Goal: Task Accomplishment & Management: Complete application form

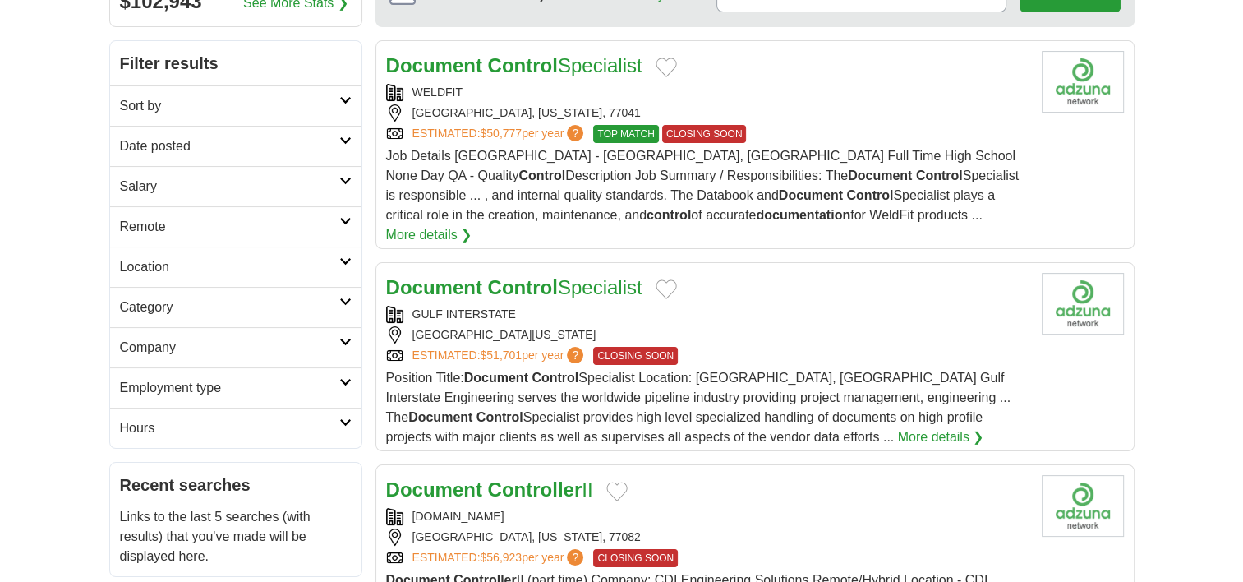
scroll to position [247, 0]
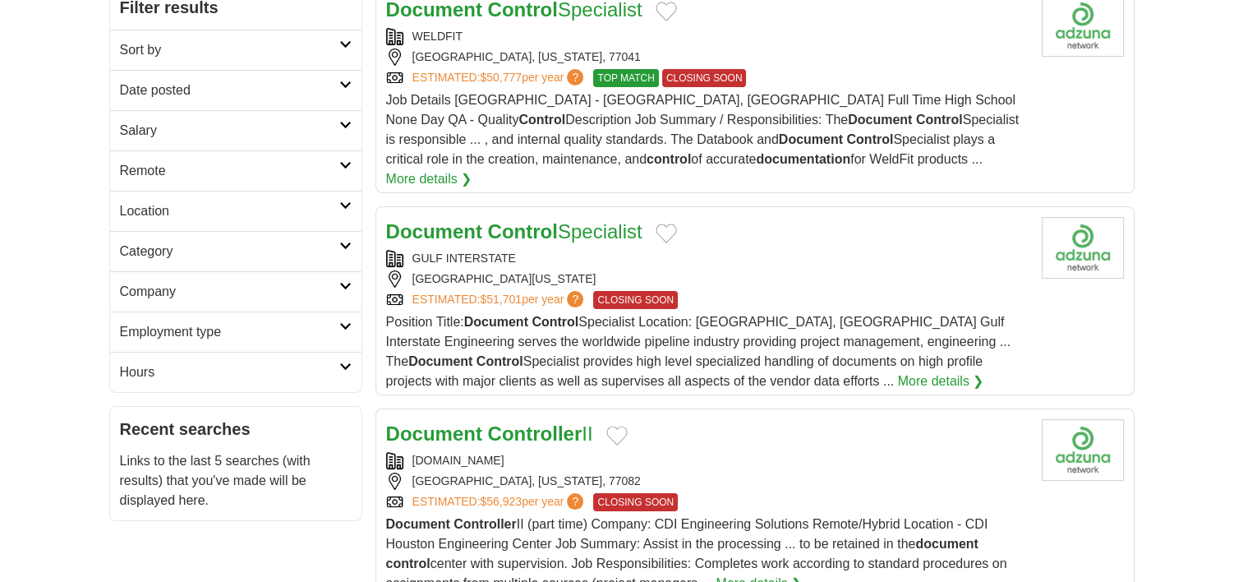
click at [742, 574] on link "More details ❯" at bounding box center [759, 584] width 86 height 20
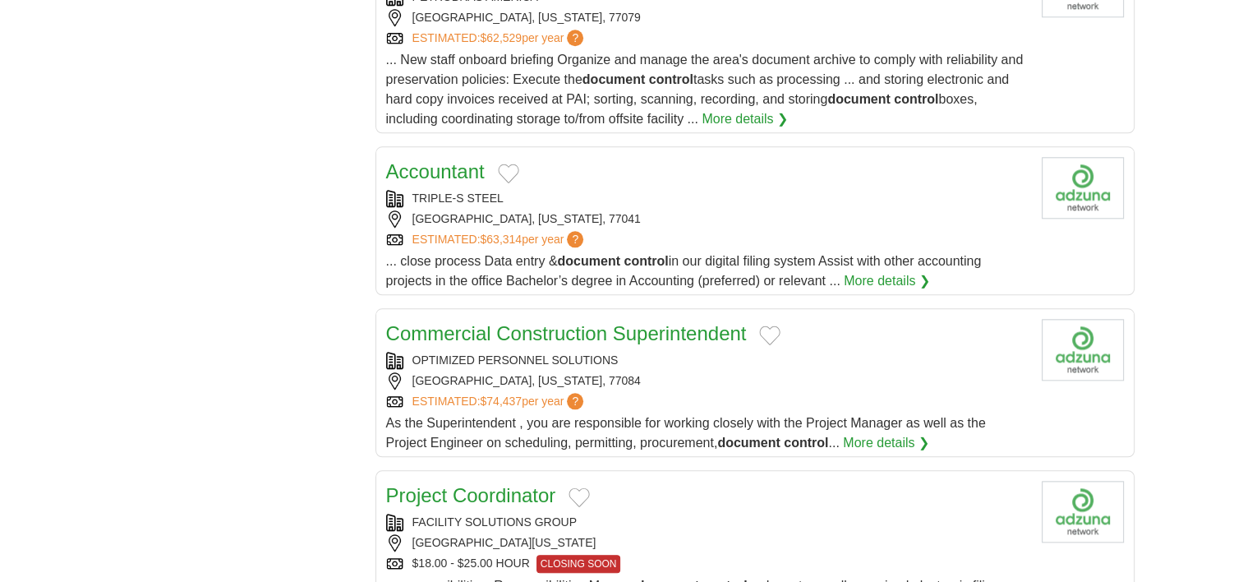
scroll to position [1890, 0]
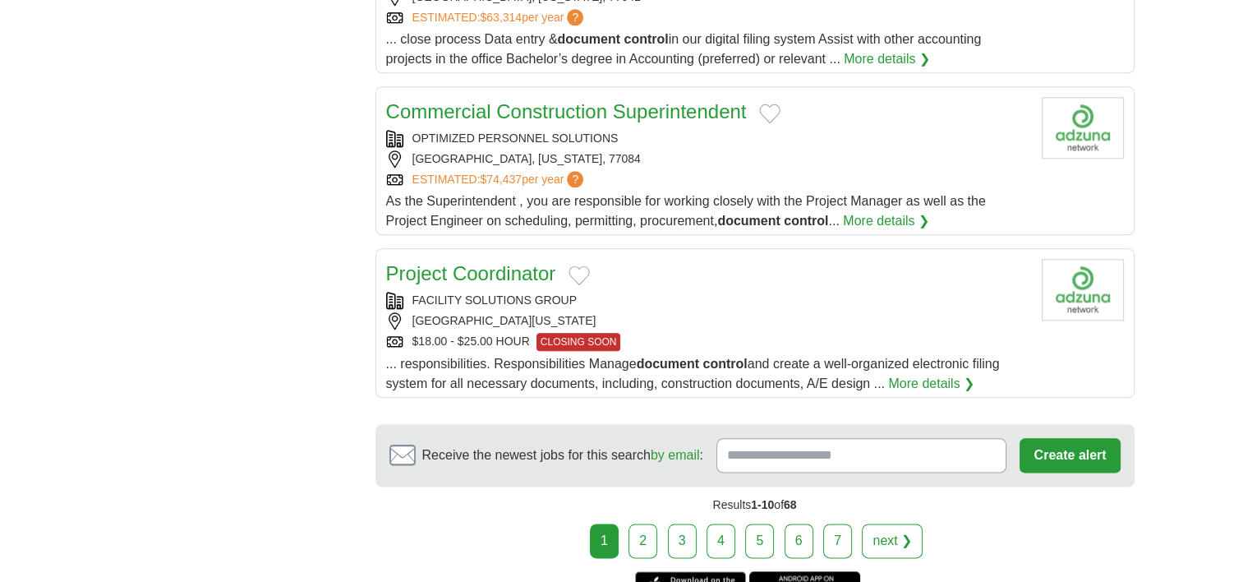
click at [651, 523] on link "2" at bounding box center [643, 540] width 29 height 35
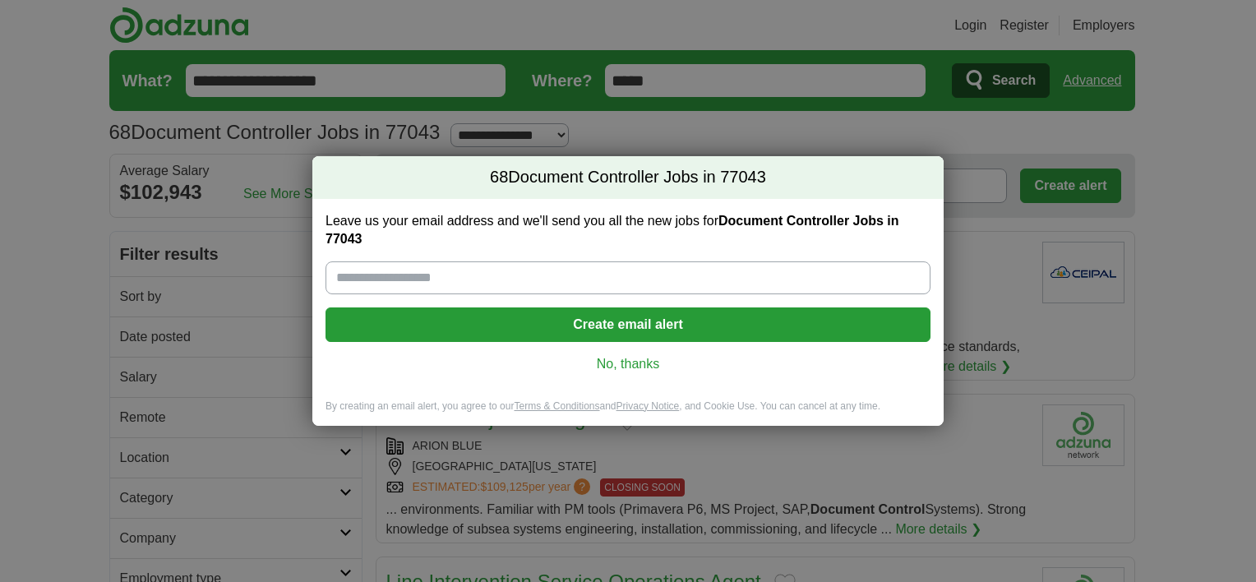
click at [531, 279] on input "Leave us your email address and we'll send you all the new jobs for Document Co…" at bounding box center [627, 277] width 605 height 33
type input "**********"
click at [659, 317] on button "Create email alert" at bounding box center [627, 324] width 605 height 35
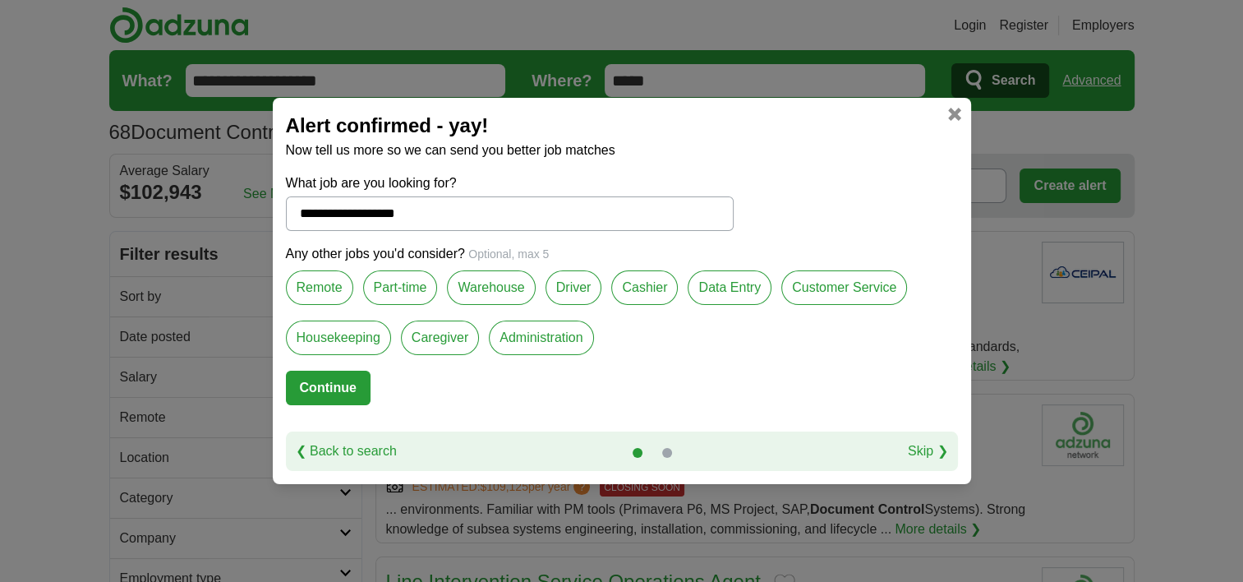
click at [312, 288] on label "Remote" at bounding box center [319, 287] width 67 height 35
drag, startPoint x: 334, startPoint y: 384, endPoint x: 687, endPoint y: 359, distance: 353.4
click at [684, 362] on form "**********" at bounding box center [622, 302] width 672 height 258
click at [726, 294] on label "Data Entry" at bounding box center [730, 287] width 84 height 35
click at [354, 391] on button "Continue" at bounding box center [328, 388] width 85 height 35
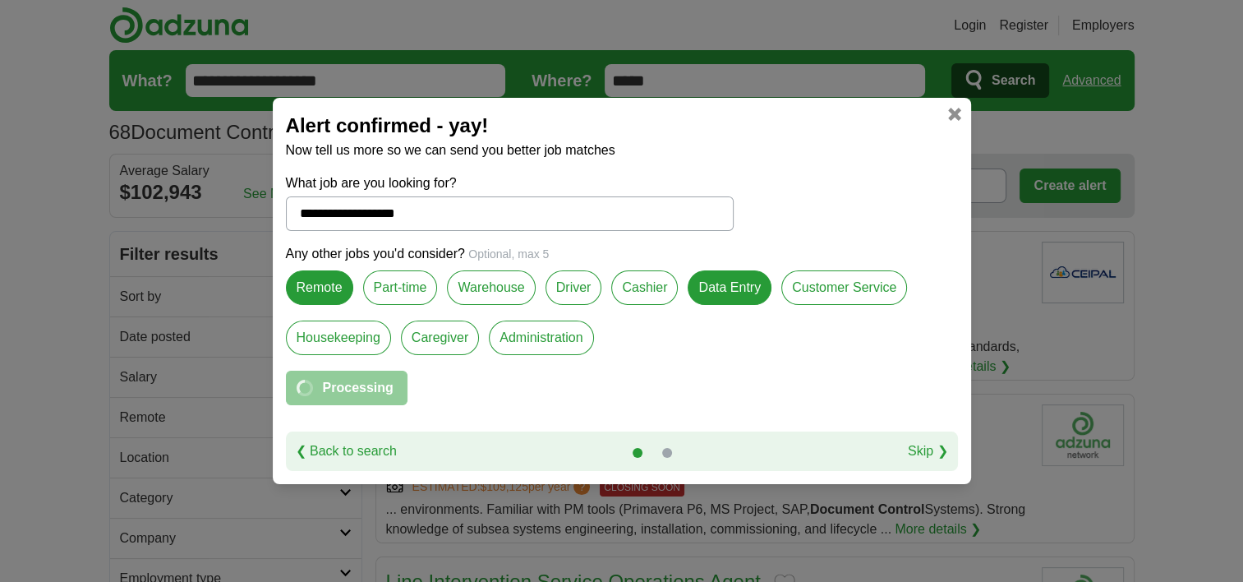
select select "**"
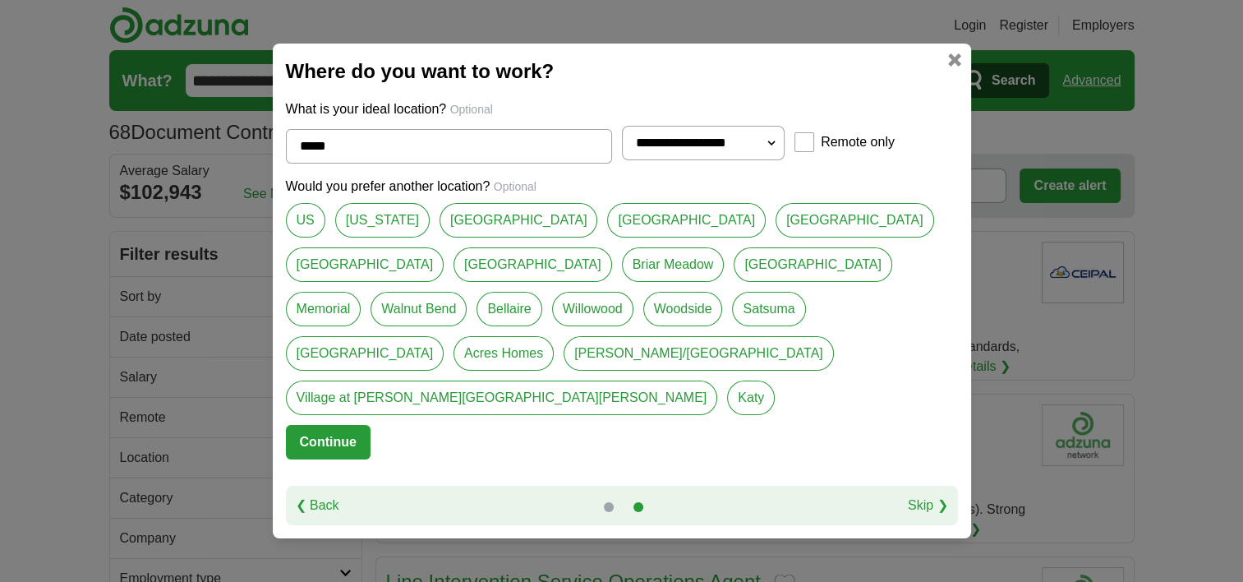
click at [607, 237] on link "[GEOGRAPHIC_DATA]" at bounding box center [686, 220] width 159 height 35
click at [727, 383] on link "Katy" at bounding box center [751, 397] width 48 height 35
click at [607, 237] on link "[GEOGRAPHIC_DATA]" at bounding box center [686, 220] width 159 height 35
type input "*******"
click at [342, 425] on button "Continue" at bounding box center [328, 442] width 85 height 35
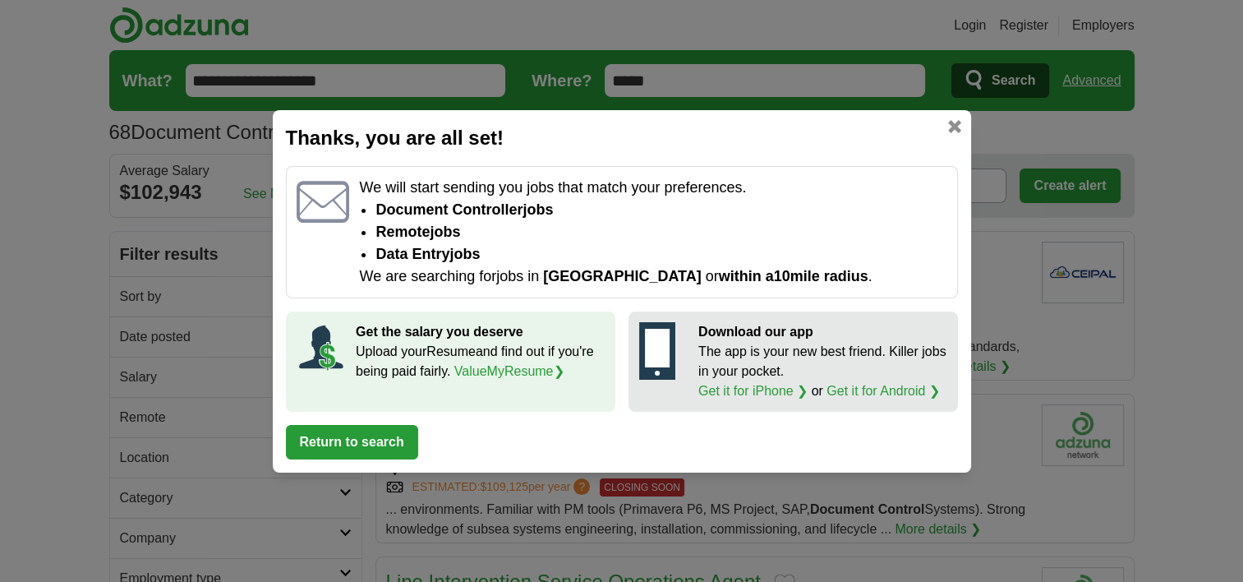
click at [375, 446] on button "Return to search" at bounding box center [352, 442] width 132 height 35
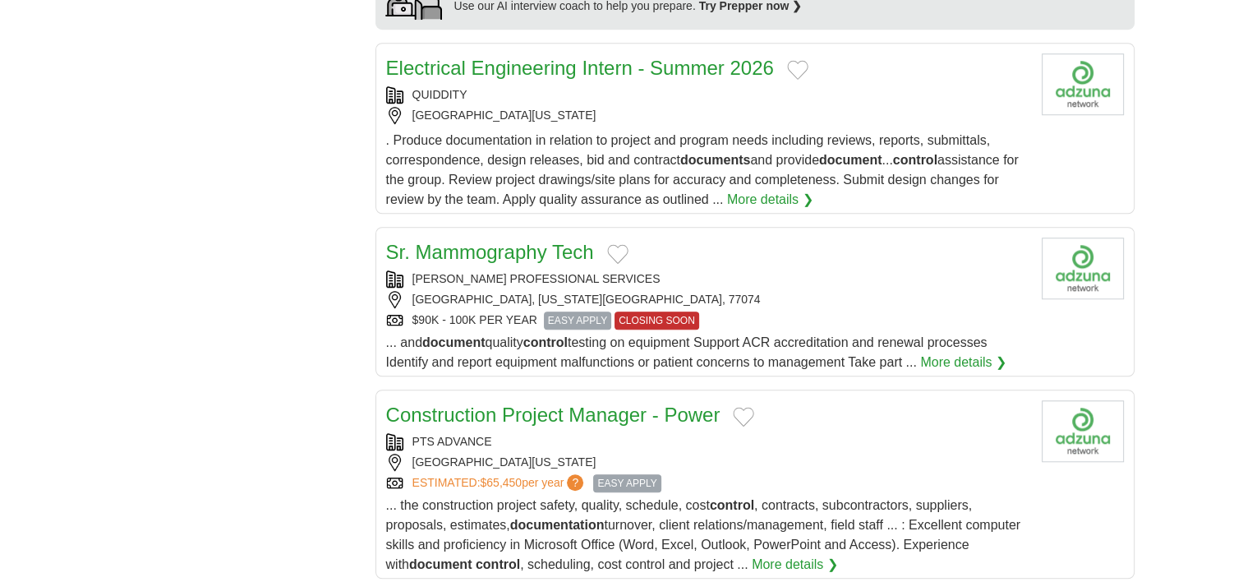
scroll to position [1643, 0]
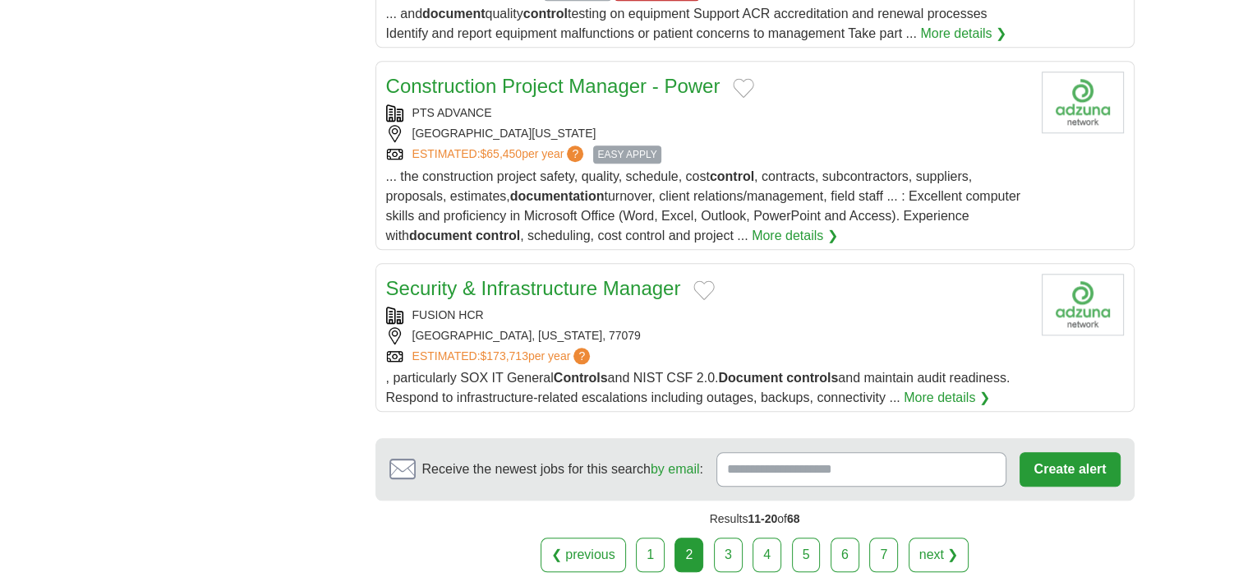
click at [731, 537] on link "3" at bounding box center [728, 554] width 29 height 35
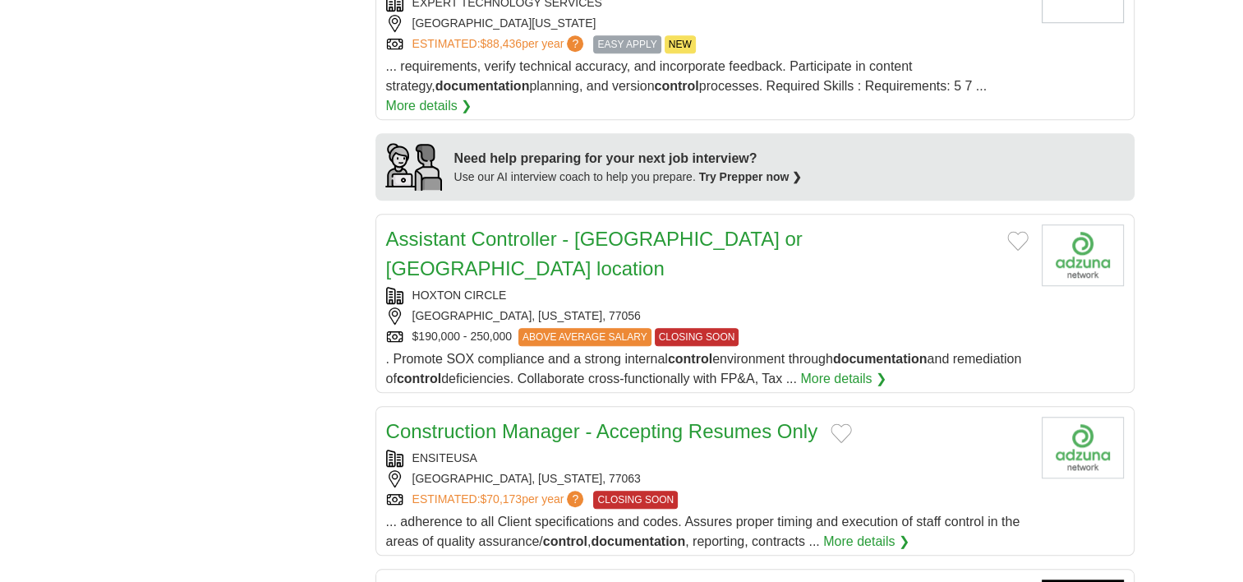
scroll to position [740, 0]
